Goal: Navigation & Orientation: Understand site structure

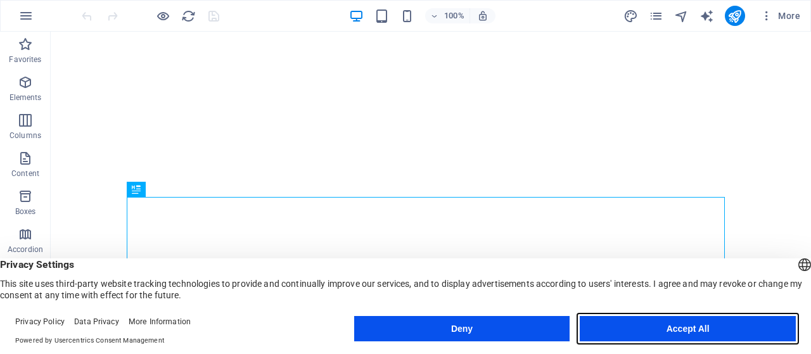
click at [692, 329] on button "Accept All" at bounding box center [688, 328] width 216 height 25
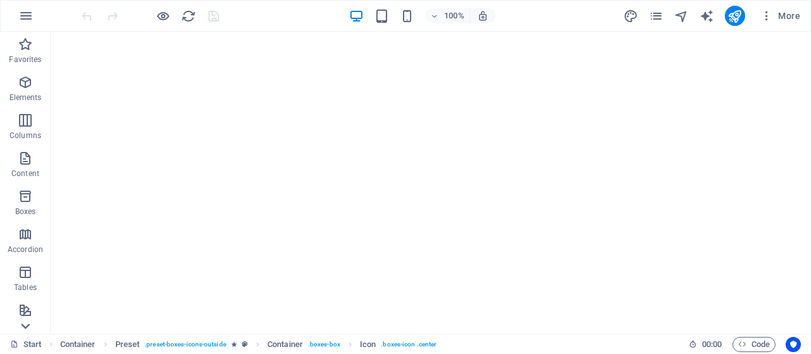
click at [28, 324] on icon at bounding box center [25, 326] width 18 height 18
click at [26, 18] on icon "button" at bounding box center [25, 15] width 15 height 15
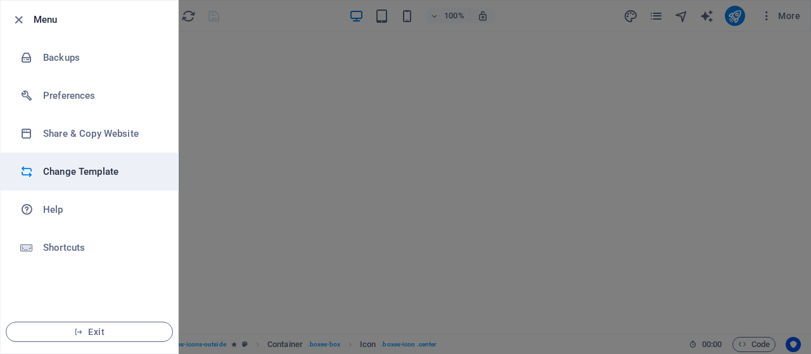
click at [98, 173] on h6 "Change Template" at bounding box center [101, 171] width 117 height 15
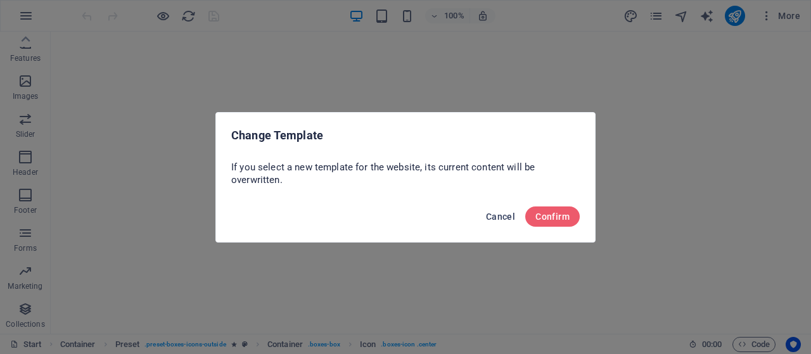
click at [494, 215] on span "Cancel" at bounding box center [500, 217] width 29 height 10
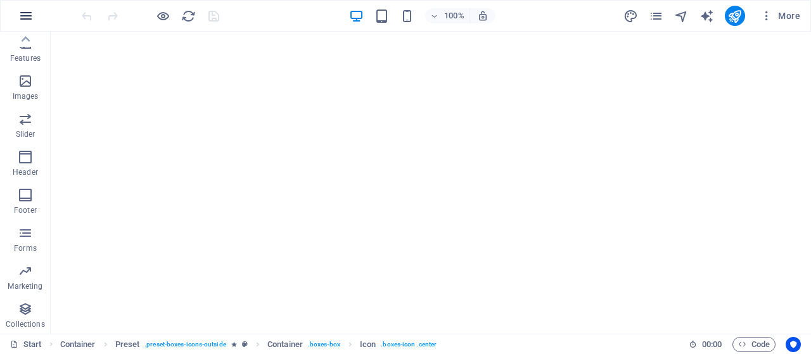
click at [27, 15] on icon "button" at bounding box center [25, 15] width 15 height 15
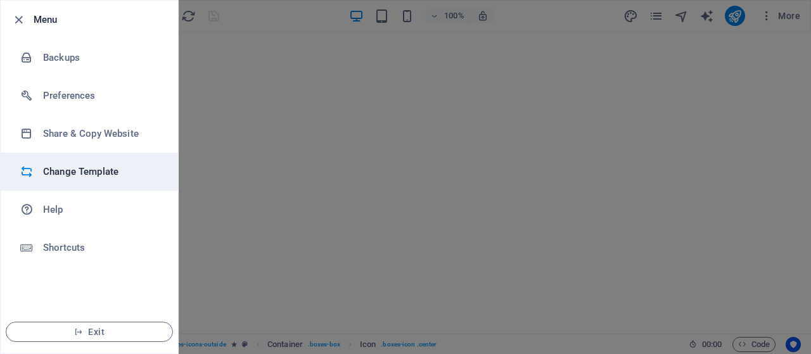
scroll to position [0, 0]
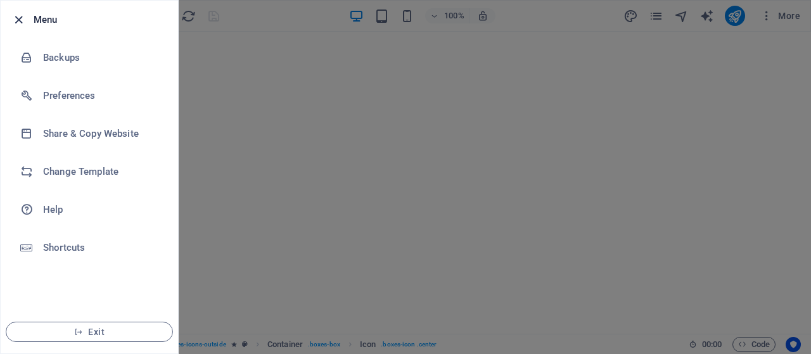
click at [20, 17] on icon "button" at bounding box center [18, 20] width 15 height 15
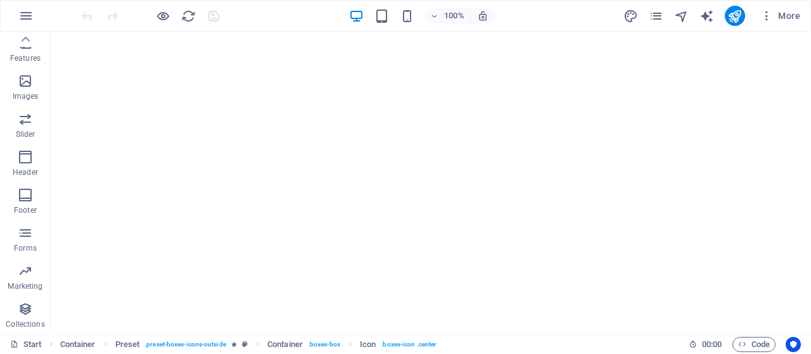
click at [392, 14] on div "100%" at bounding box center [422, 16] width 146 height 20
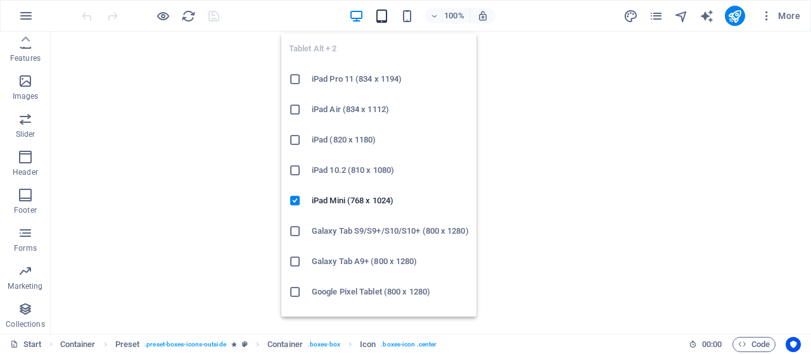
click at [382, 12] on icon "button" at bounding box center [381, 16] width 15 height 15
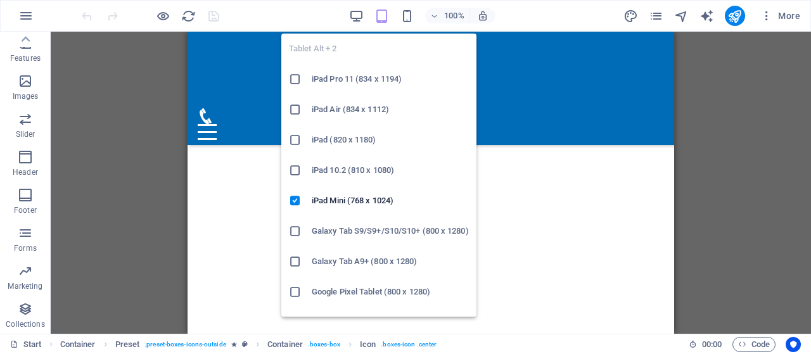
scroll to position [480, 0]
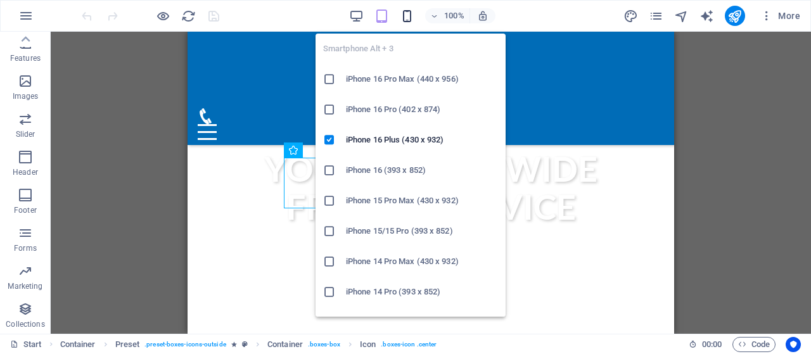
click at [411, 19] on icon "button" at bounding box center [407, 16] width 15 height 15
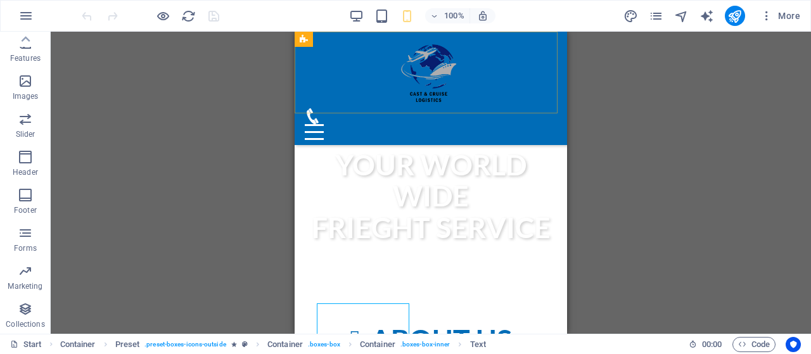
click at [474, 92] on div "Home About us Services Contact" at bounding box center [431, 88] width 272 height 113
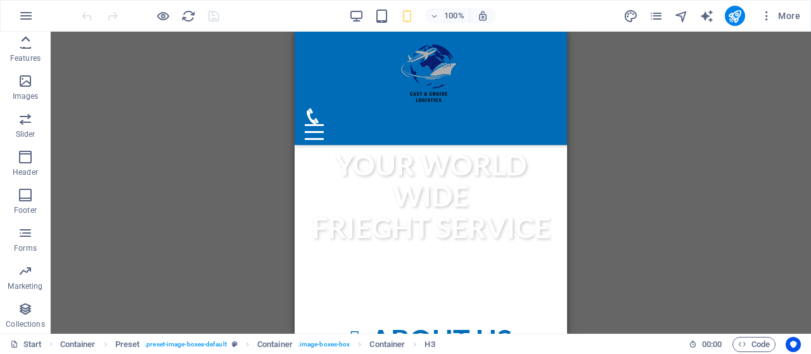
click at [24, 42] on icon at bounding box center [25, 39] width 18 height 18
